Goal: Navigation & Orientation: Find specific page/section

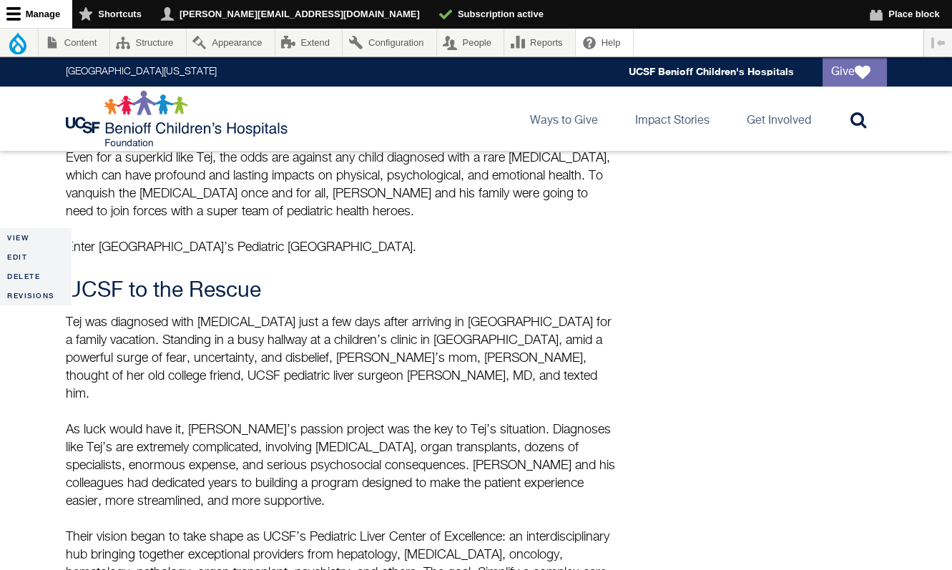
scroll to position [705, 0]
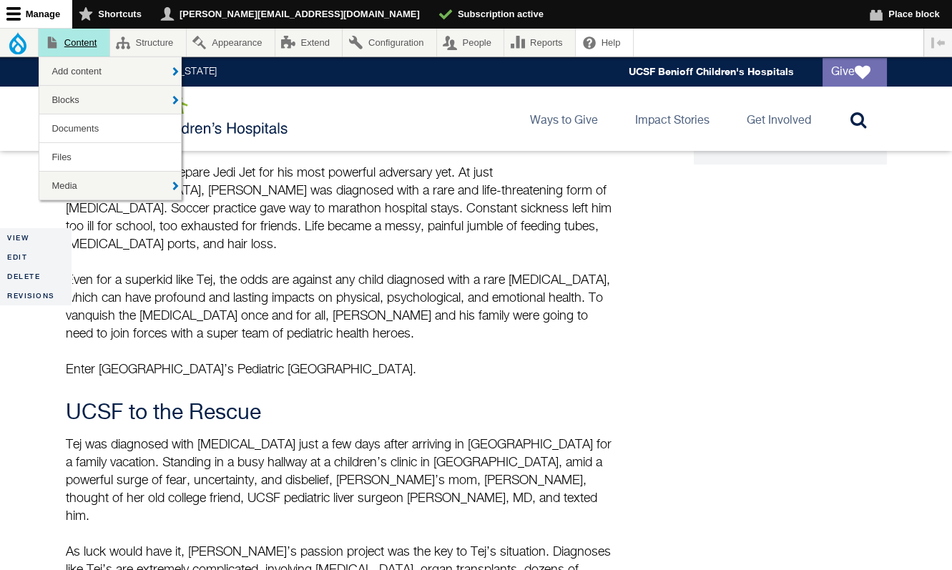
click at [99, 48] on link "Content" at bounding box center [74, 43] width 71 height 28
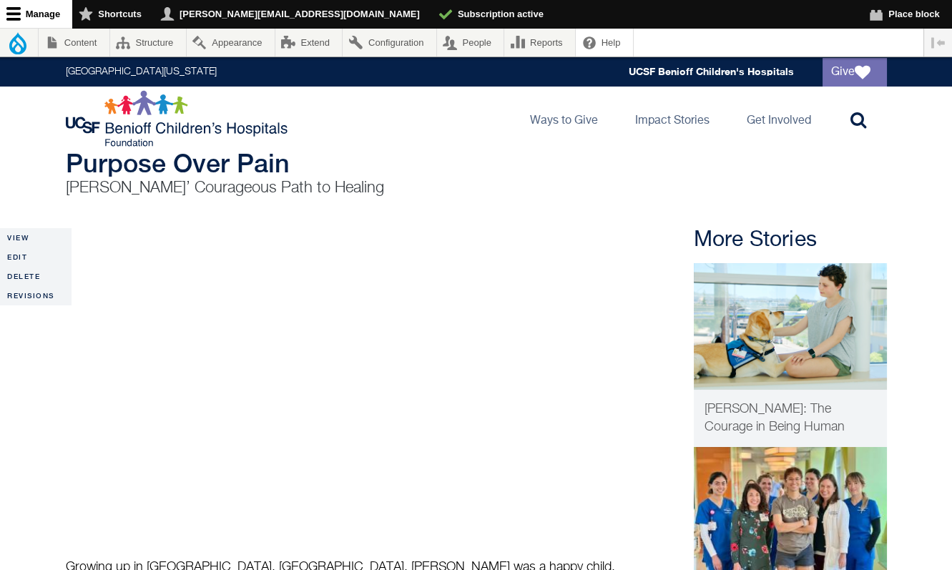
scroll to position [86, 0]
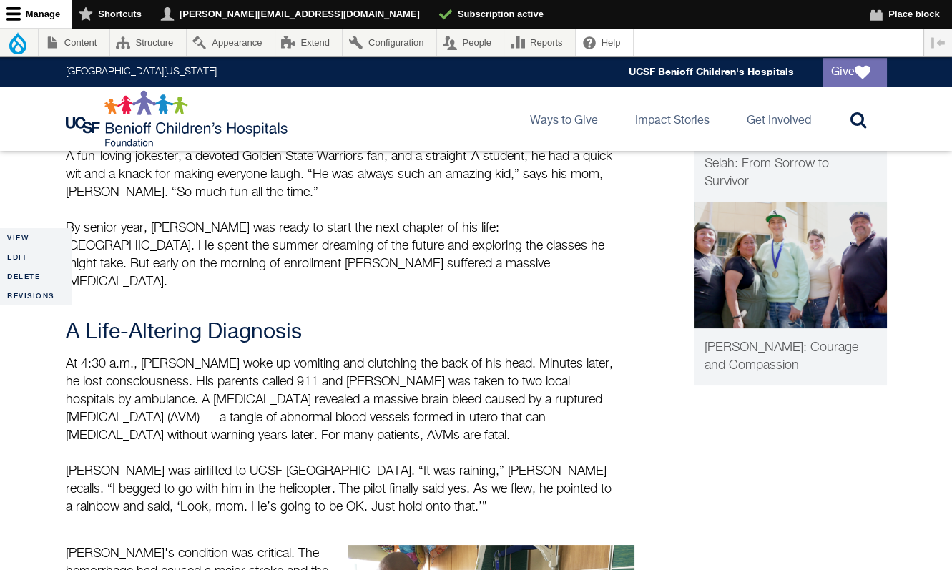
scroll to position [488, 0]
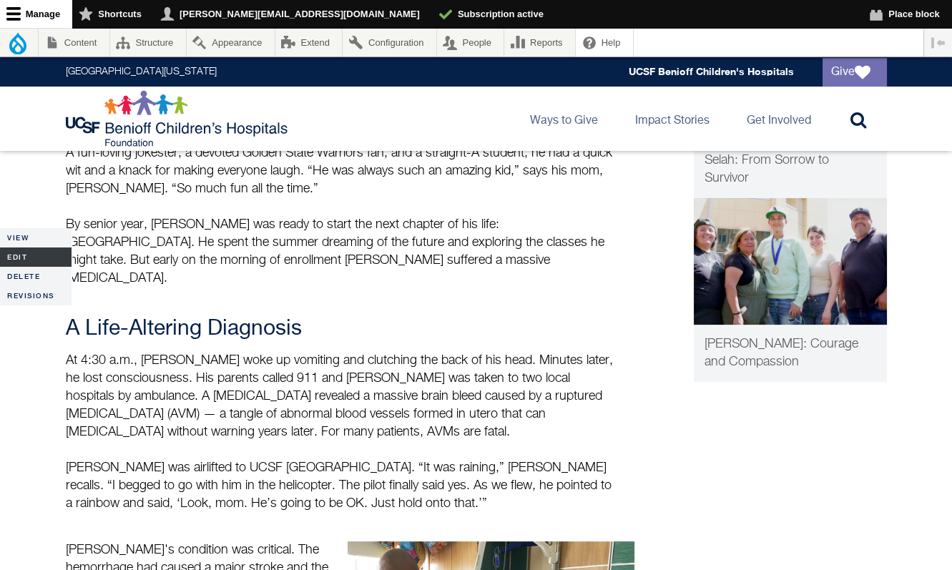
click at [13, 258] on link "Edit" at bounding box center [36, 257] width 72 height 19
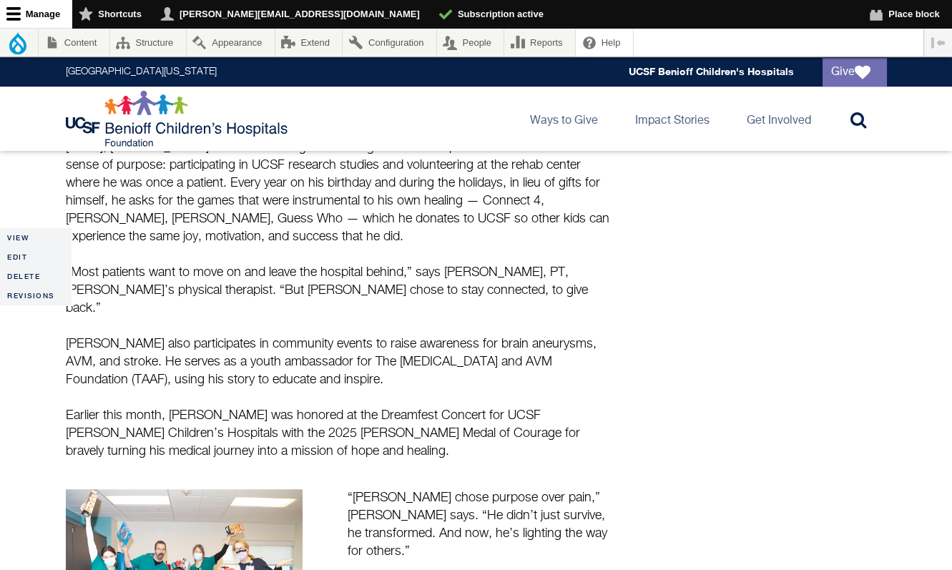
scroll to position [1718, 0]
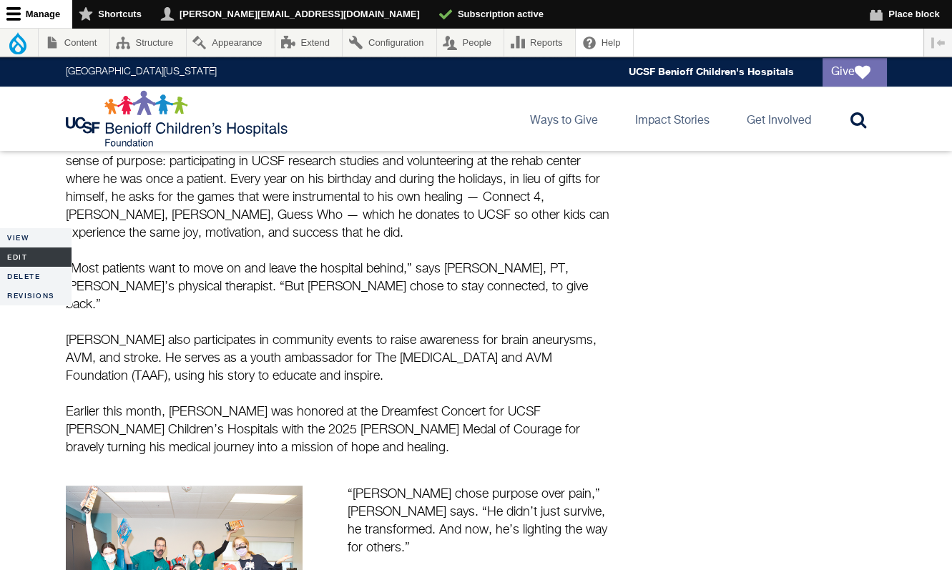
click at [31, 250] on link "Edit" at bounding box center [36, 257] width 72 height 19
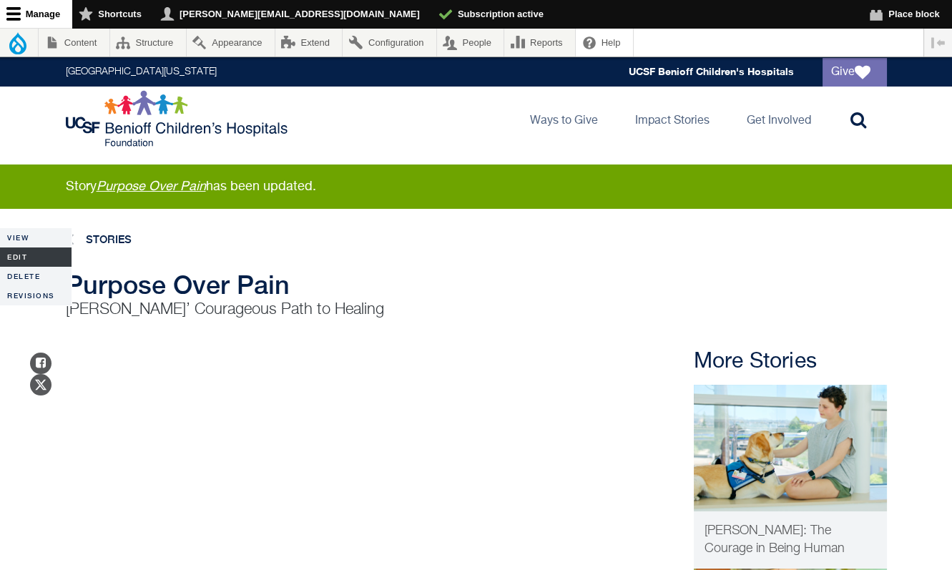
click at [27, 255] on link "Edit" at bounding box center [36, 257] width 72 height 19
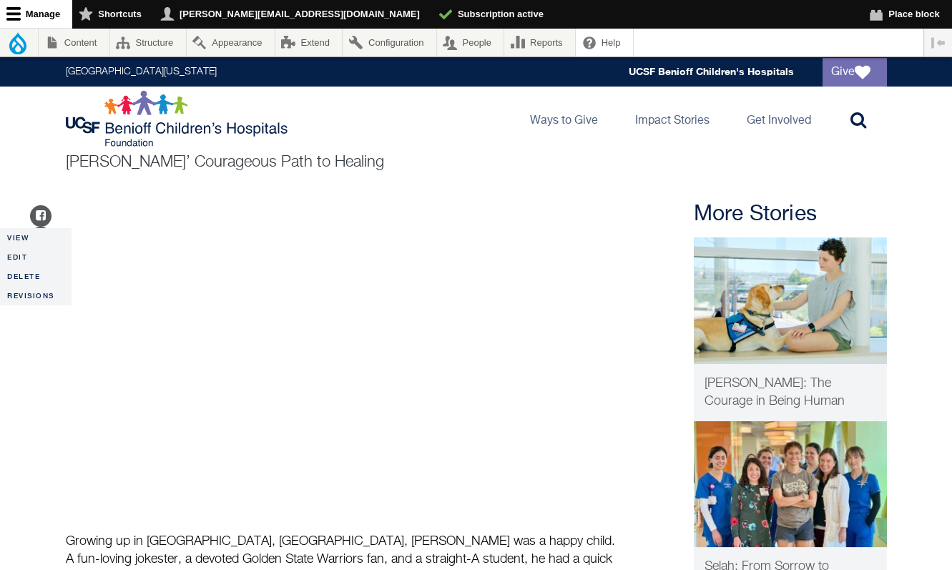
scroll to position [208, 0]
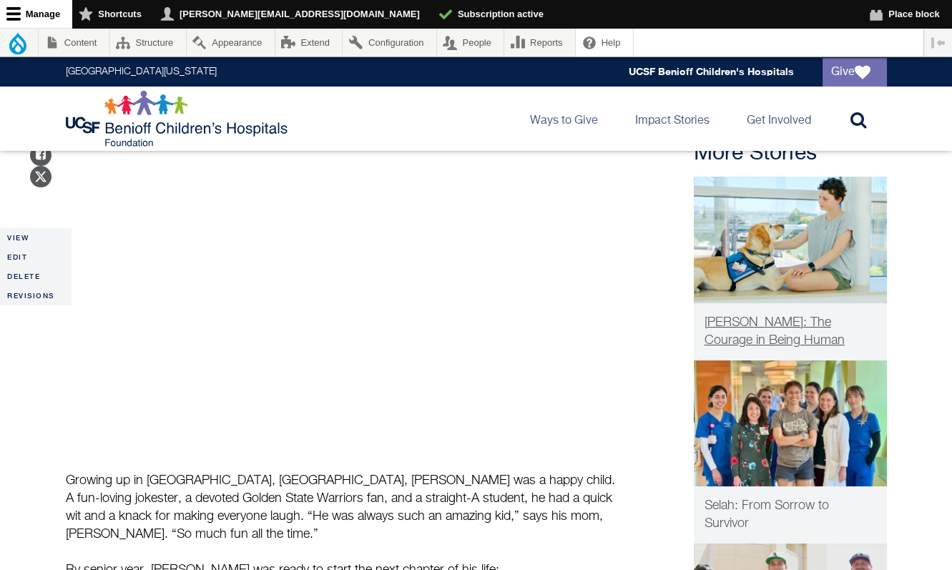
click at [825, 319] on span "[PERSON_NAME]: The Courage in Being Human" at bounding box center [775, 331] width 140 height 31
click at [24, 262] on link "Edit" at bounding box center [36, 257] width 72 height 19
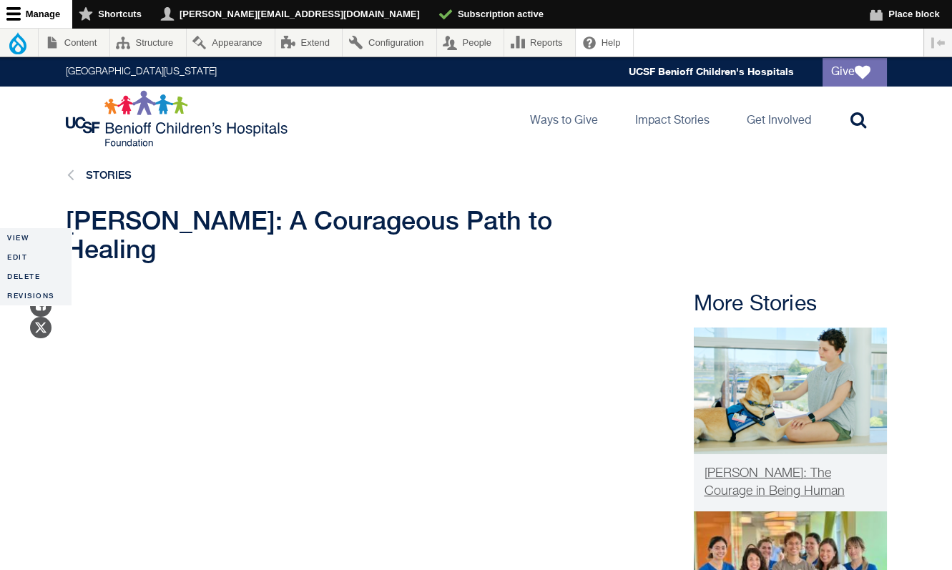
click at [728, 467] on span "[PERSON_NAME]: The Courage in Being Human" at bounding box center [775, 482] width 140 height 31
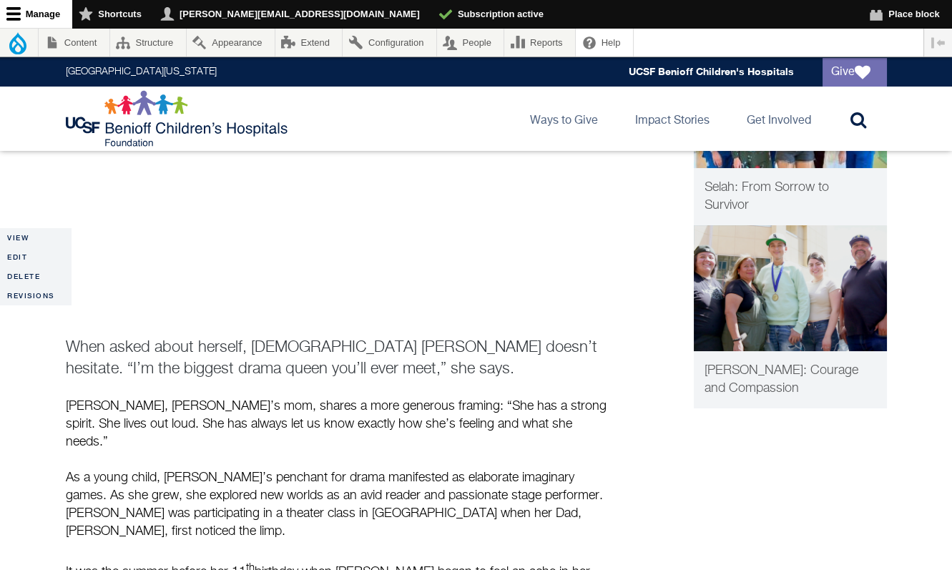
scroll to position [317, 0]
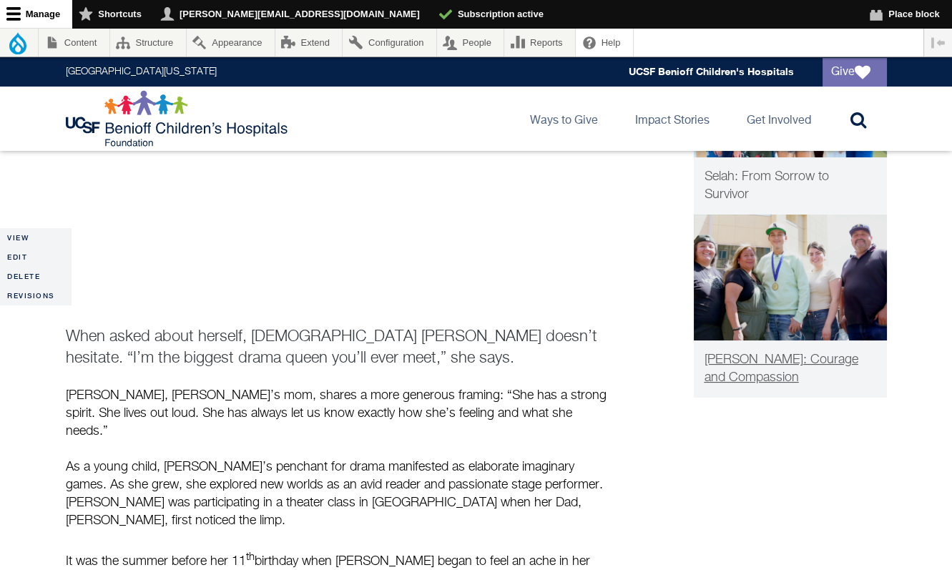
click at [732, 353] on span "[PERSON_NAME]: Courage and Compassion" at bounding box center [782, 368] width 154 height 31
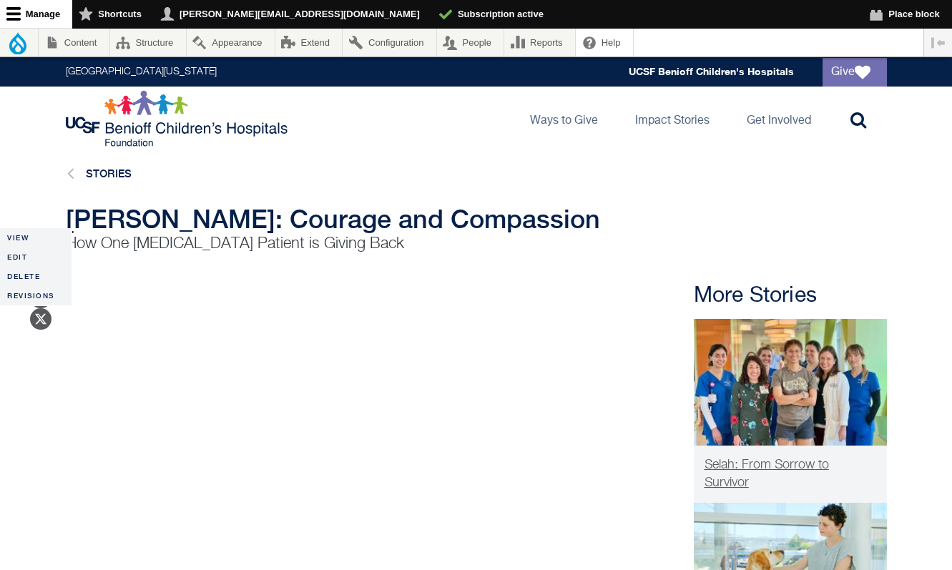
click at [739, 461] on span "Selah: From Sorrow to Survivor" at bounding box center [767, 474] width 124 height 31
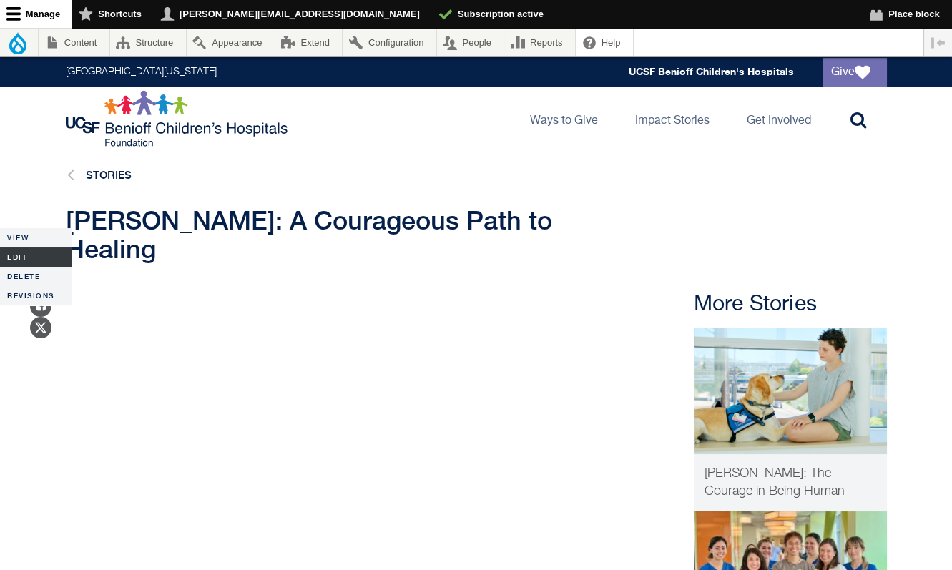
click at [34, 255] on link "Edit" at bounding box center [36, 257] width 72 height 19
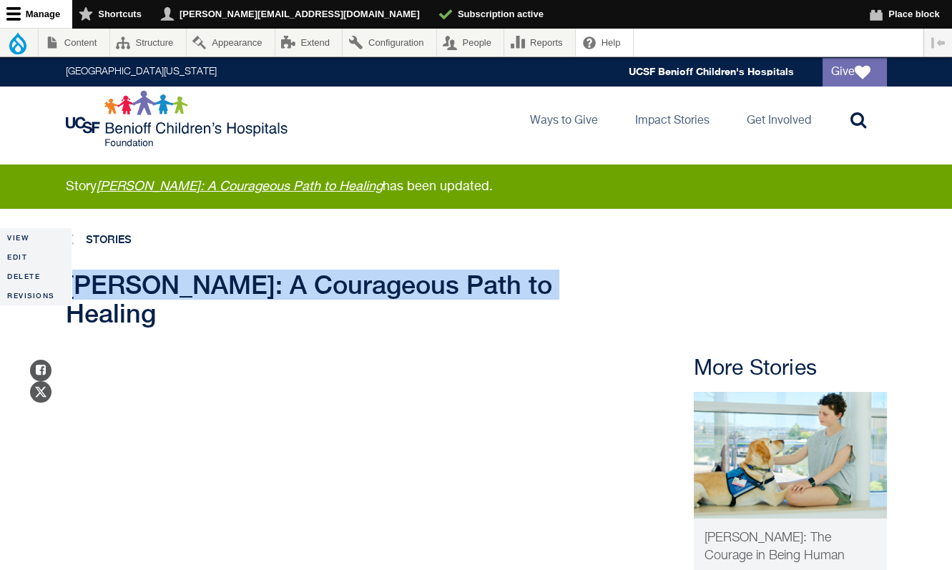
drag, startPoint x: 529, startPoint y: 285, endPoint x: 72, endPoint y: 273, distance: 456.6
click at [72, 273] on span "[PERSON_NAME]: A Courageous Path to Healing" at bounding box center [309, 299] width 486 height 59
copy span "[PERSON_NAME]: A Courageous Path to Healing"
click at [25, 259] on link "Edit" at bounding box center [36, 257] width 72 height 19
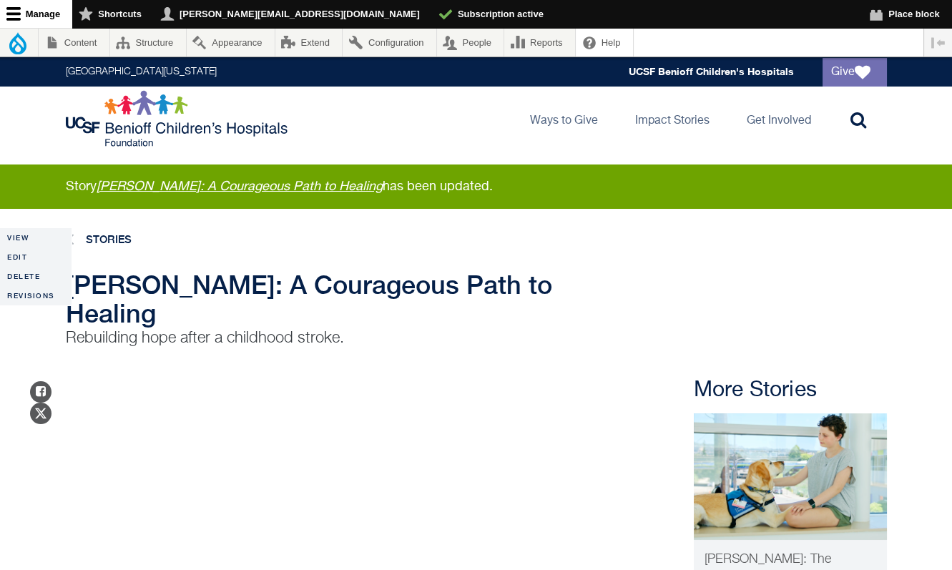
click at [386, 119] on div "UCSF Benioff Children's Hospitals Foundation Main navigation Ways to Give Toggl…" at bounding box center [476, 119] width 847 height 64
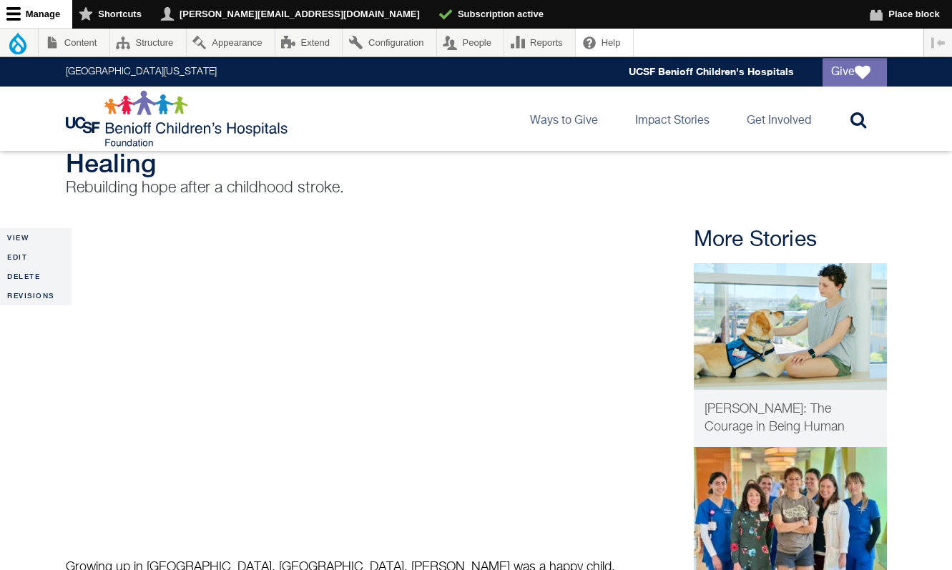
scroll to position [143, 0]
